Goal: Task Accomplishment & Management: Use online tool/utility

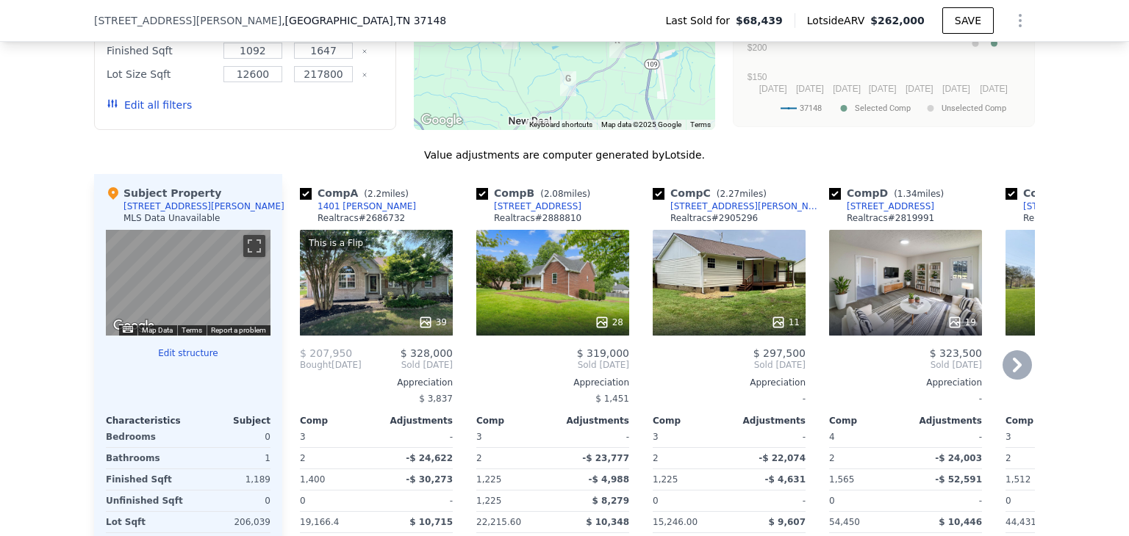
scroll to position [1382, 0]
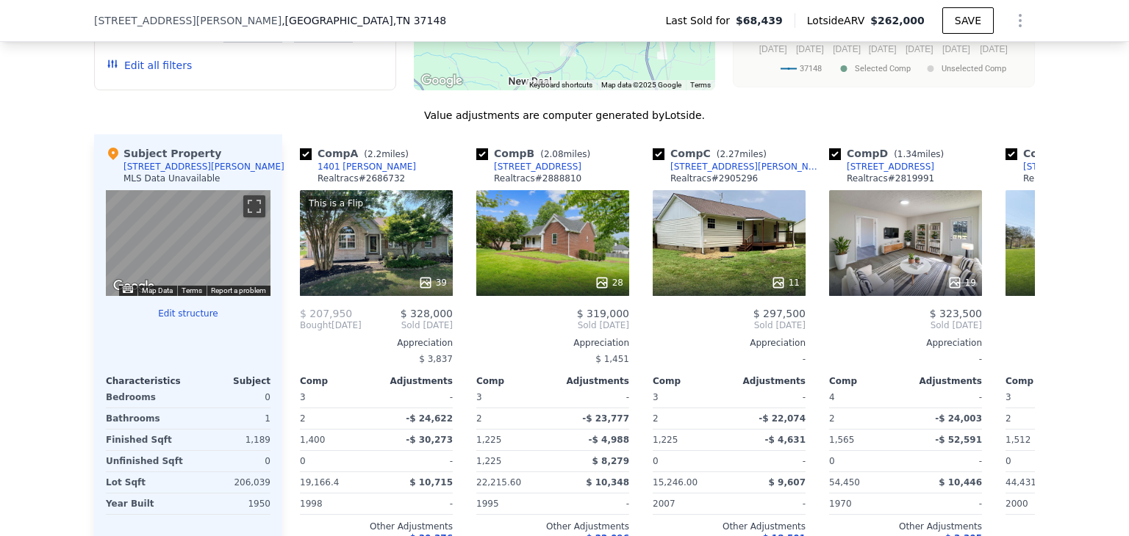
click at [250, 387] on div "Subject" at bounding box center [229, 382] width 82 height 12
click at [190, 320] on button "Edit structure" at bounding box center [188, 314] width 165 height 12
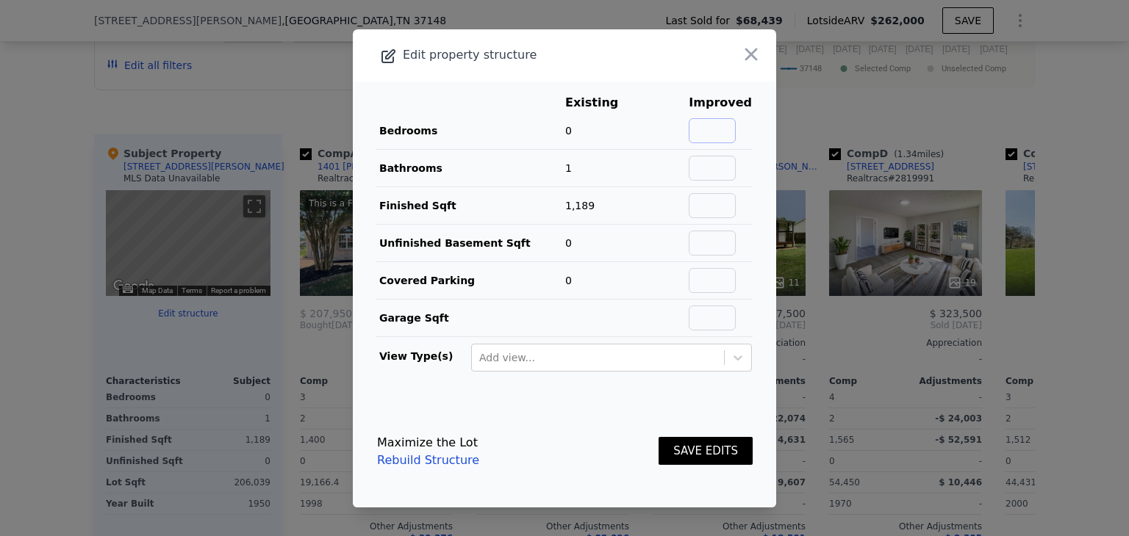
click at [708, 129] on input "text" at bounding box center [712, 130] width 47 height 25
type input "3"
click at [712, 165] on input "1" at bounding box center [712, 168] width 47 height 25
type input "1"
click at [688, 453] on button "SAVE EDITS" at bounding box center [705, 451] width 94 height 29
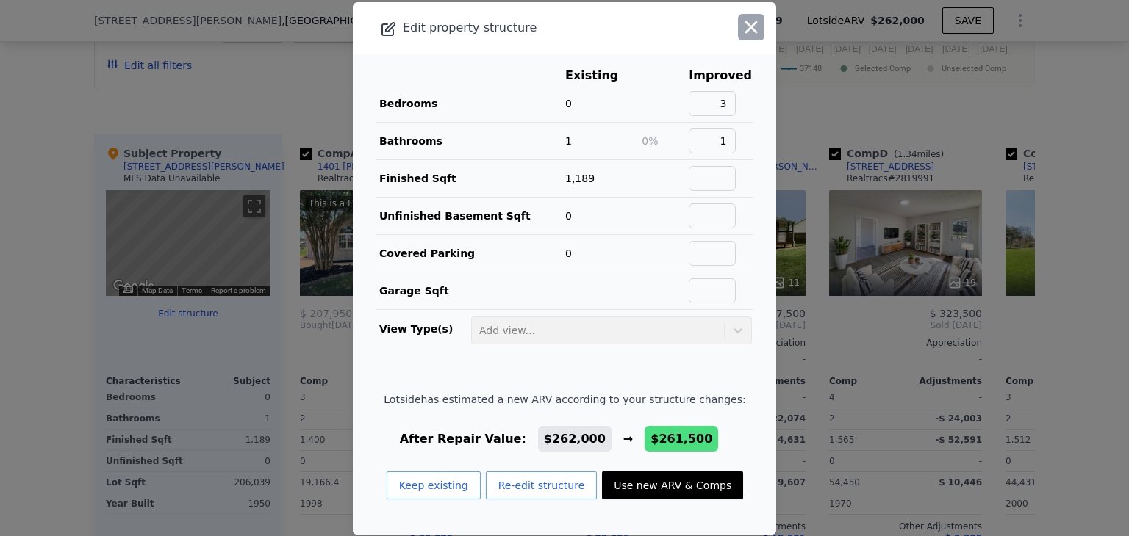
click at [745, 30] on icon "button" at bounding box center [751, 27] width 12 height 12
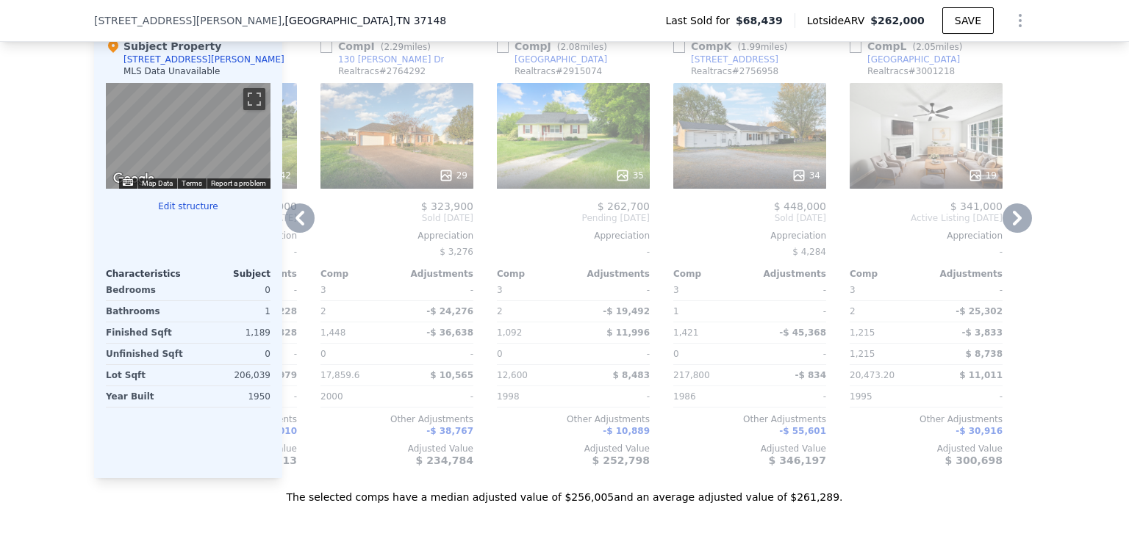
scroll to position [1487, 0]
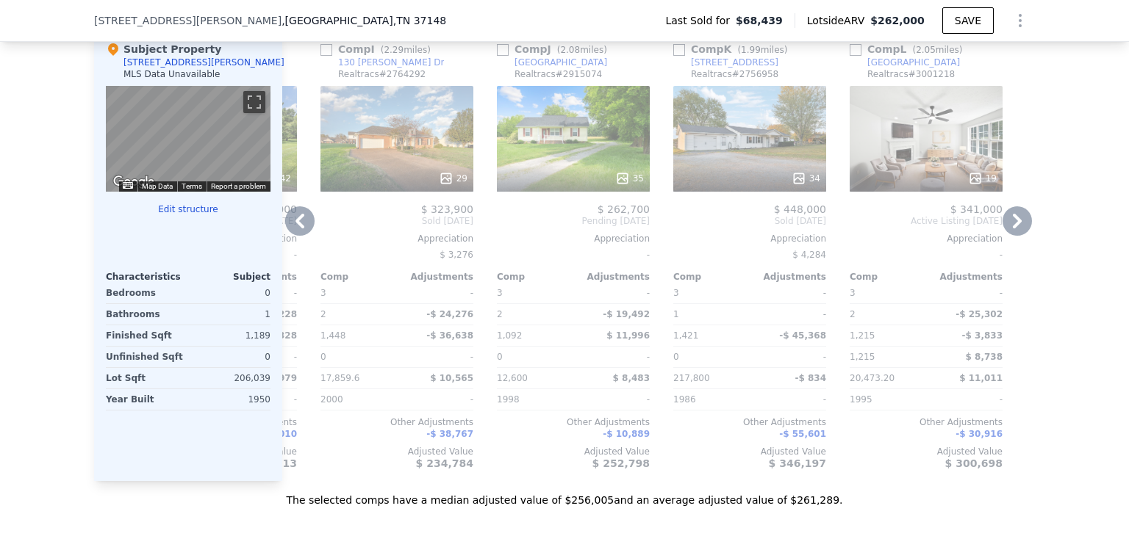
click at [722, 68] on div "[STREET_ADDRESS]" at bounding box center [734, 63] width 87 height 12
click at [186, 215] on button "Edit structure" at bounding box center [188, 210] width 165 height 12
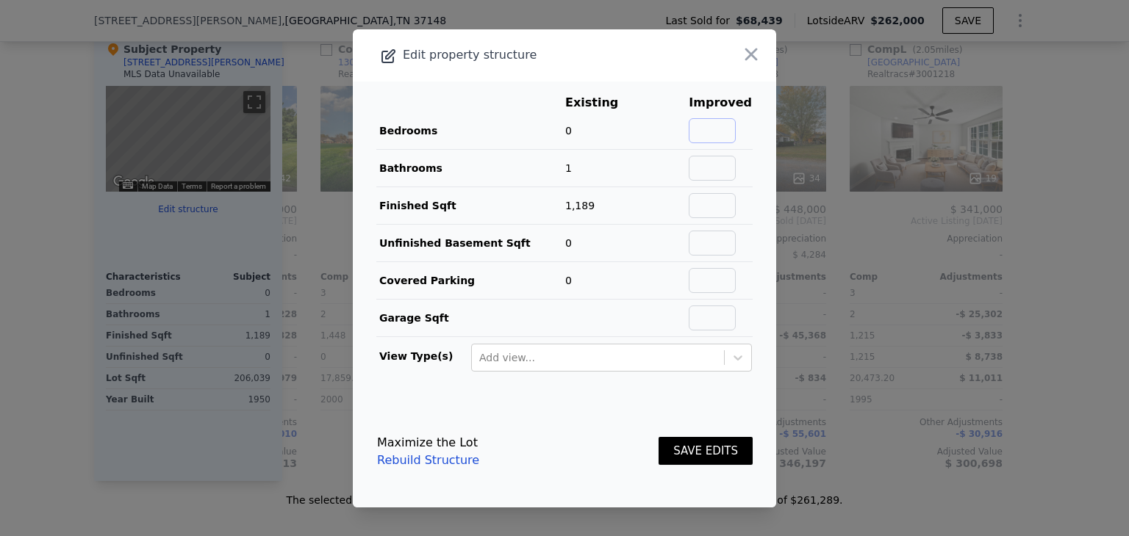
click at [711, 128] on input "text" at bounding box center [712, 130] width 47 height 25
type input "3"
click at [714, 166] on input "text" at bounding box center [712, 168] width 47 height 25
type input "2"
click at [705, 453] on button "SAVE EDITS" at bounding box center [705, 451] width 94 height 29
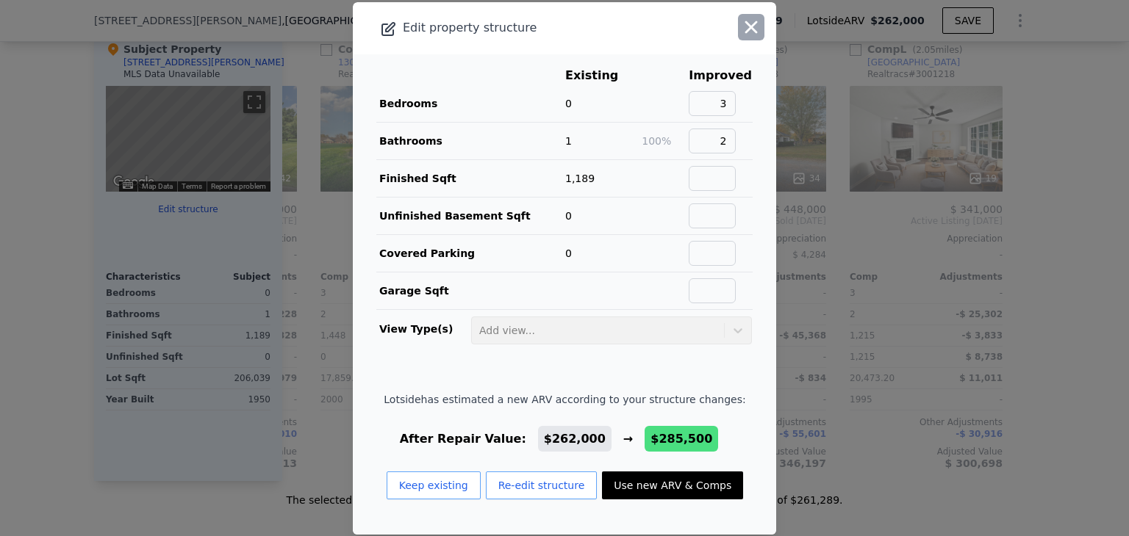
click at [741, 32] on icon "button" at bounding box center [751, 27] width 21 height 21
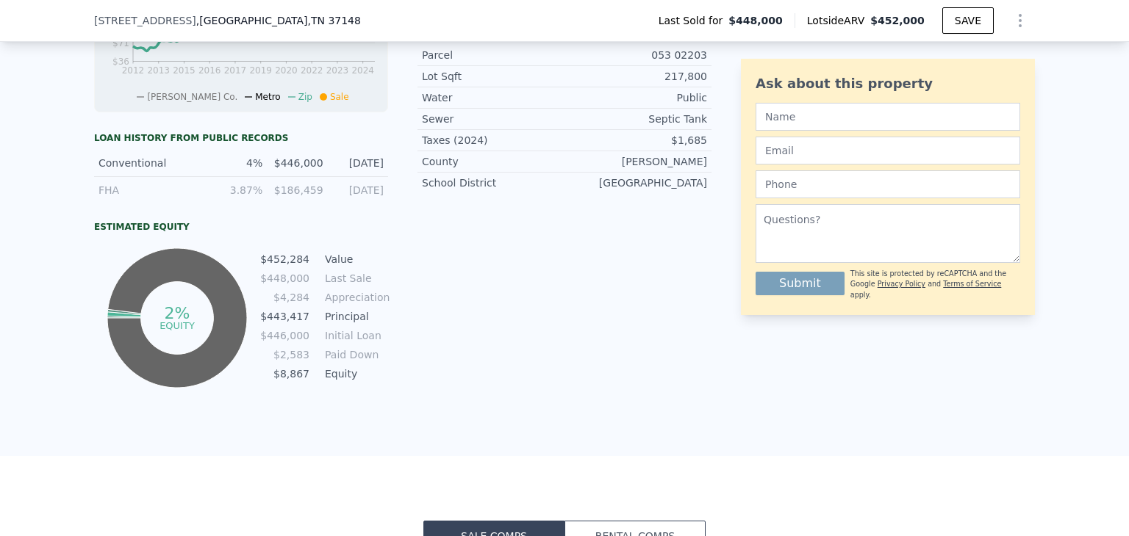
scroll to position [738, 0]
